Goal: Information Seeking & Learning: Learn about a topic

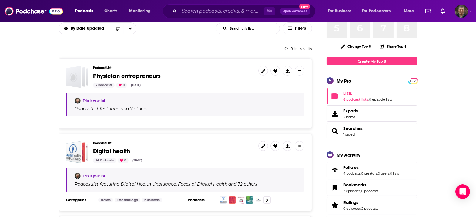
scroll to position [58, 0]
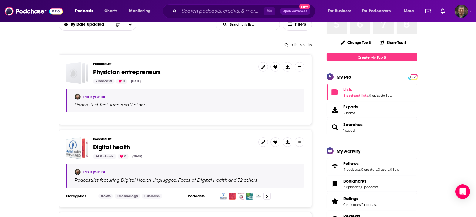
click at [130, 68] on span "Physician entrepreneurs" at bounding box center [127, 72] width 68 height 8
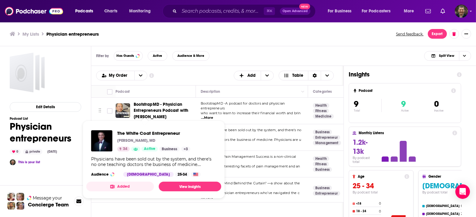
click at [141, 123] on span "The White Coat Entrepreneur [PERSON_NAME], MD 34 Active Business + 3 Physicians…" at bounding box center [153, 160] width 135 height 78
click at [141, 133] on span "The White Coat Entrepreneur" at bounding box center [153, 134] width 73 height 6
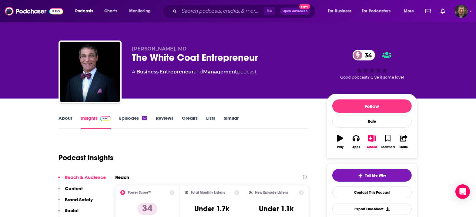
click at [145, 115] on link "Episodes 59" at bounding box center [133, 122] width 28 height 14
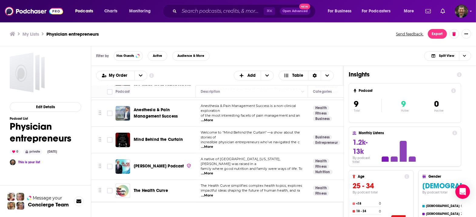
scroll to position [87, 0]
